Goal: Information Seeking & Learning: Check status

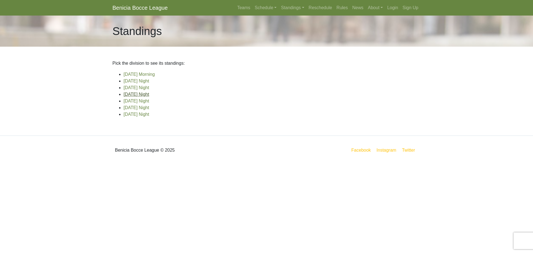
click at [129, 95] on link "[DATE] Night" at bounding box center [136, 94] width 26 height 5
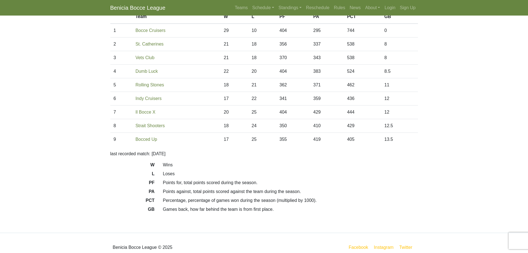
scroll to position [59, 0]
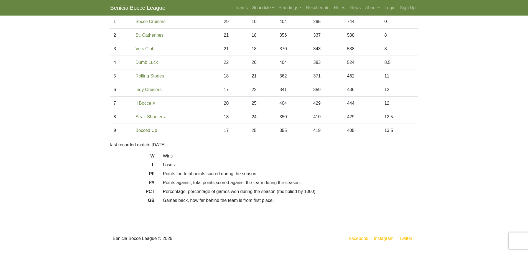
click at [262, 9] on link "Schedule" at bounding box center [263, 7] width 26 height 11
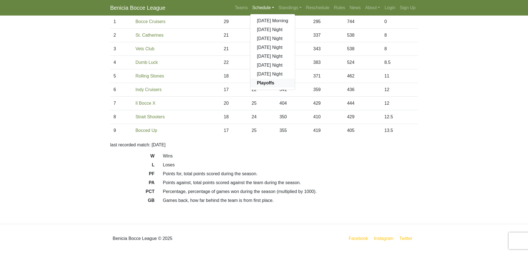
click at [266, 83] on strong "Playoffs" at bounding box center [265, 82] width 17 height 5
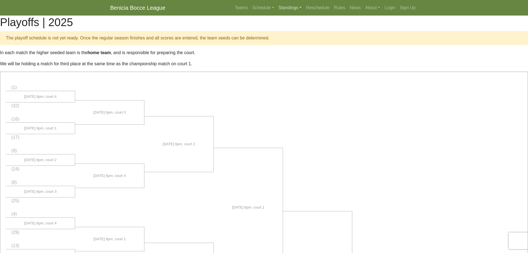
click at [286, 8] on link "Standings" at bounding box center [290, 7] width 27 height 11
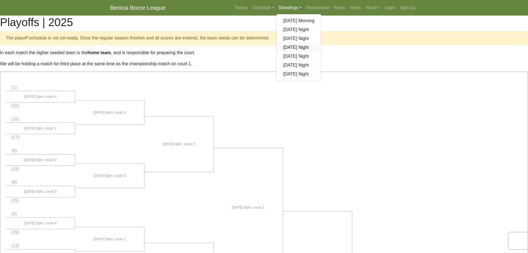
click at [286, 47] on link "[DATE] Night" at bounding box center [299, 47] width 45 height 9
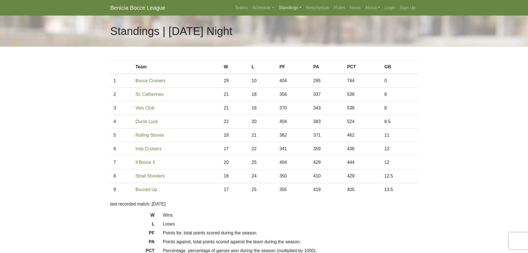
click at [290, 7] on link "Standings" at bounding box center [290, 7] width 27 height 11
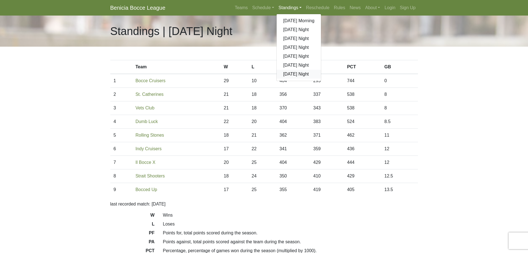
click at [295, 75] on link "[DATE] Night" at bounding box center [299, 74] width 45 height 9
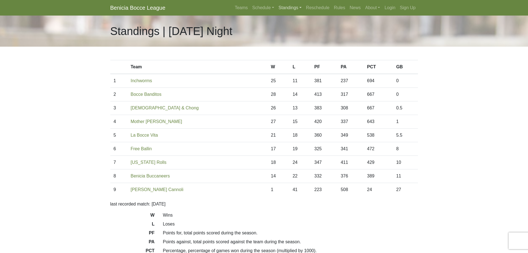
click at [287, 7] on link "Standings" at bounding box center [290, 7] width 27 height 11
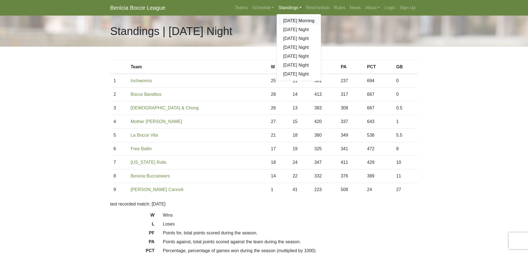
click at [284, 20] on link "[DATE] Morning" at bounding box center [299, 20] width 45 height 9
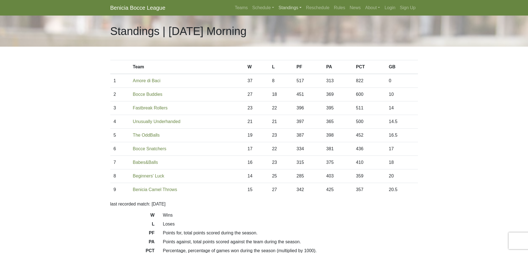
click at [288, 8] on link "Standings" at bounding box center [290, 7] width 27 height 11
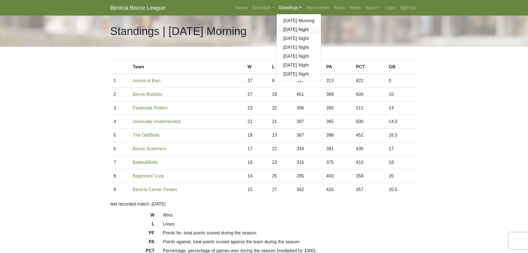
click at [285, 30] on link "[DATE] Night" at bounding box center [299, 29] width 45 height 9
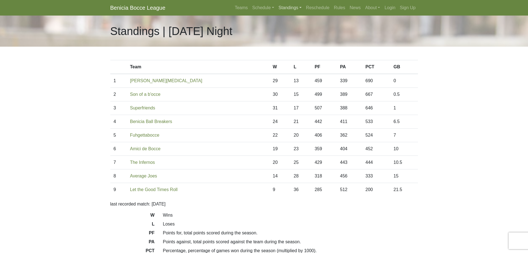
click at [290, 6] on link "Standings" at bounding box center [290, 7] width 27 height 11
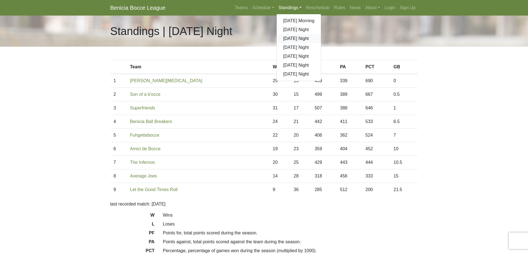
click at [285, 39] on link "[DATE] Night" at bounding box center [299, 38] width 45 height 9
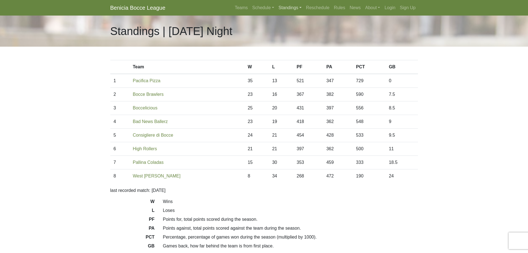
click at [292, 7] on link "Standings" at bounding box center [290, 7] width 27 height 11
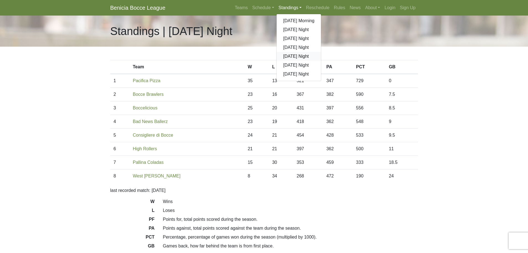
click at [290, 55] on link "[DATE] Night" at bounding box center [299, 56] width 45 height 9
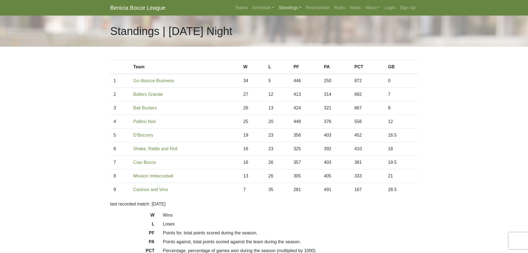
click at [290, 7] on link "Standings" at bounding box center [290, 7] width 27 height 11
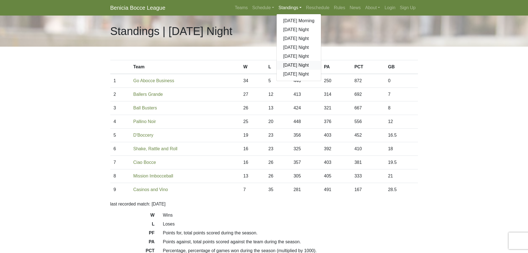
click at [292, 65] on link "[DATE] Night" at bounding box center [299, 65] width 45 height 9
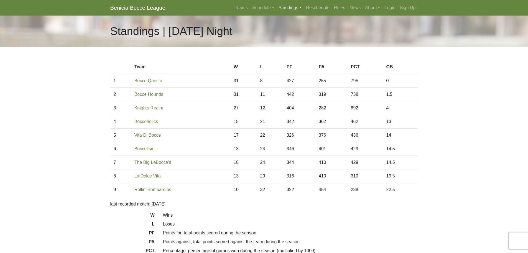
click at [296, 7] on link "Standings" at bounding box center [290, 7] width 27 height 11
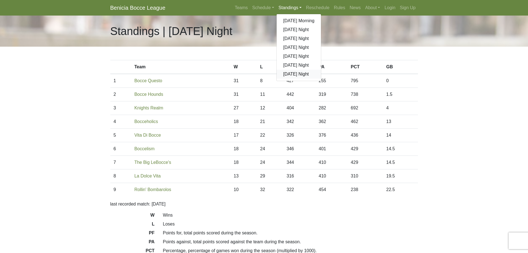
click at [294, 74] on link "[DATE] Night" at bounding box center [299, 74] width 45 height 9
